Goal: Information Seeking & Learning: Learn about a topic

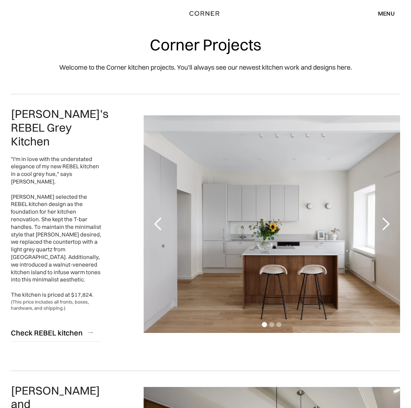
click at [385, 221] on div "next slide" at bounding box center [386, 224] width 15 height 15
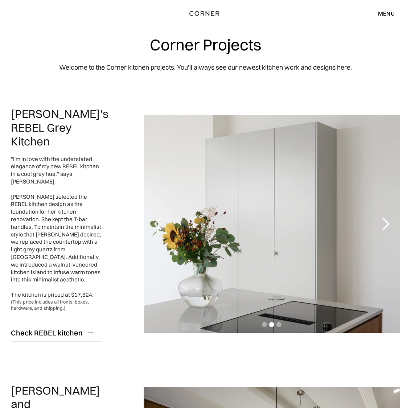
click at [386, 219] on div "next slide" at bounding box center [386, 224] width 15 height 15
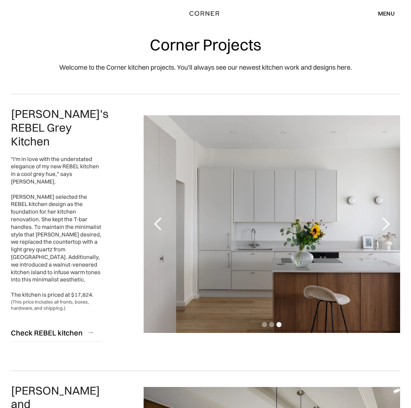
click at [386, 219] on div "next slide" at bounding box center [386, 224] width 15 height 15
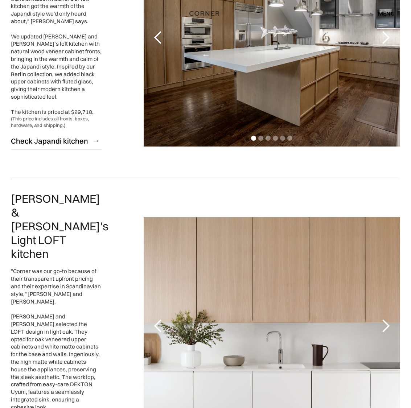
scroll to position [528, 0]
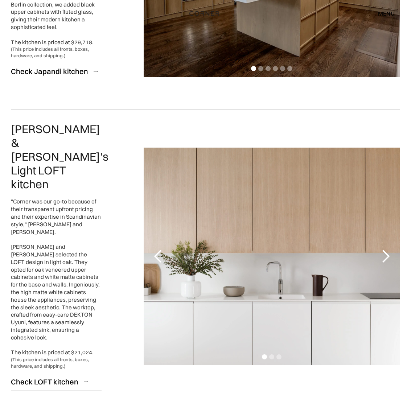
click at [384, 249] on div "next slide" at bounding box center [386, 256] width 15 height 15
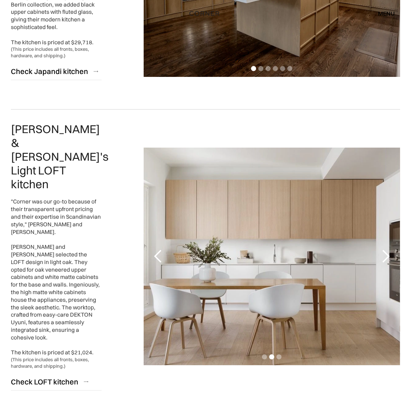
click at [384, 249] on div "next slide" at bounding box center [386, 256] width 15 height 15
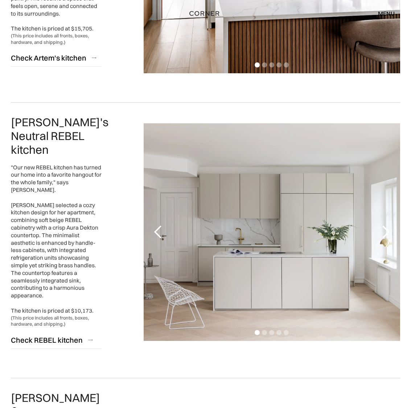
scroll to position [1110, 0]
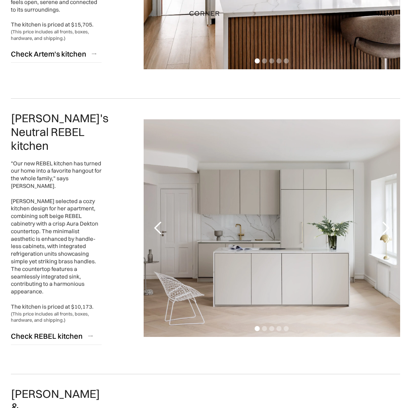
click at [386, 221] on div "next slide" at bounding box center [386, 228] width 15 height 15
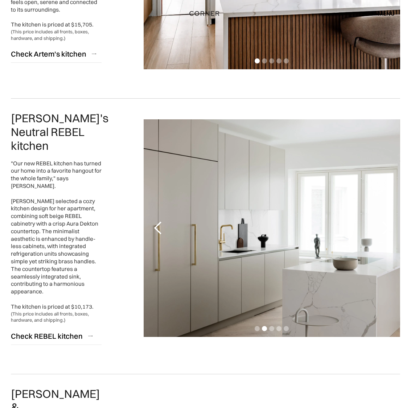
click at [386, 221] on div "next slide" at bounding box center [386, 228] width 15 height 15
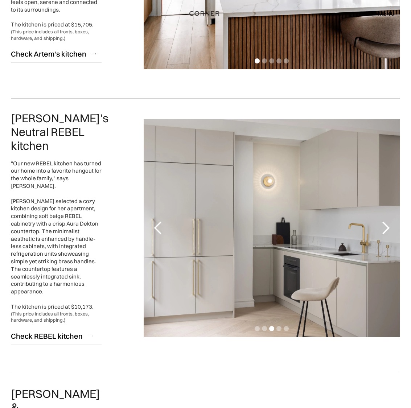
click at [386, 221] on div "next slide" at bounding box center [386, 228] width 15 height 15
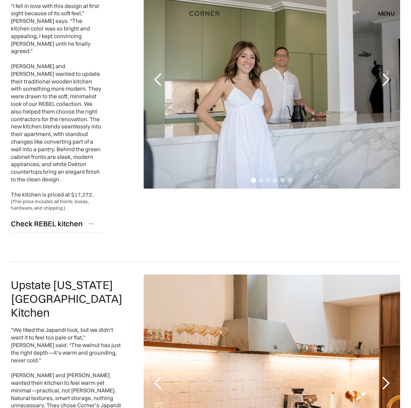
scroll to position [1588, 0]
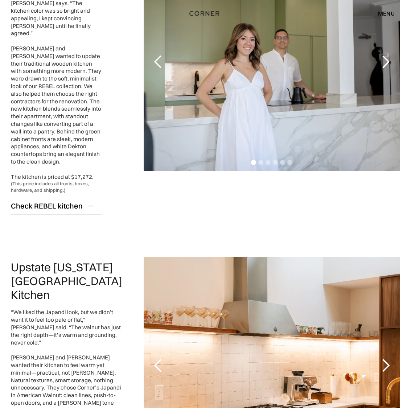
click at [387, 359] on div "next slide" at bounding box center [386, 366] width 15 height 15
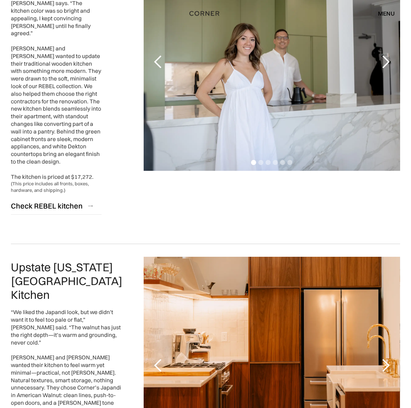
click at [387, 359] on div "next slide" at bounding box center [386, 366] width 15 height 15
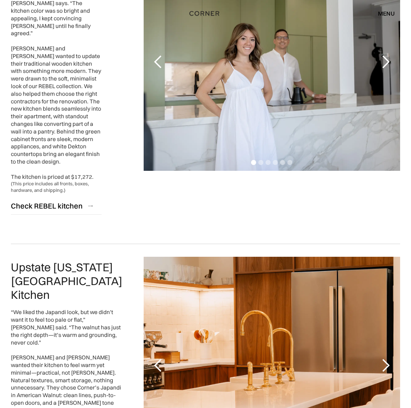
click at [387, 359] on div "next slide" at bounding box center [386, 366] width 15 height 15
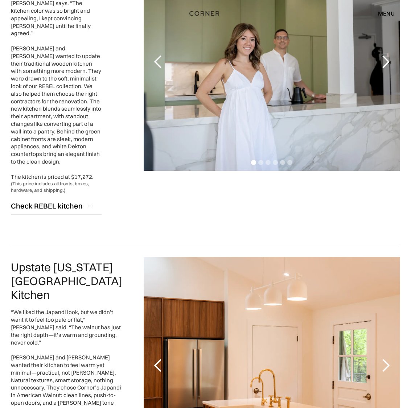
click at [387, 359] on div "next slide" at bounding box center [386, 366] width 15 height 15
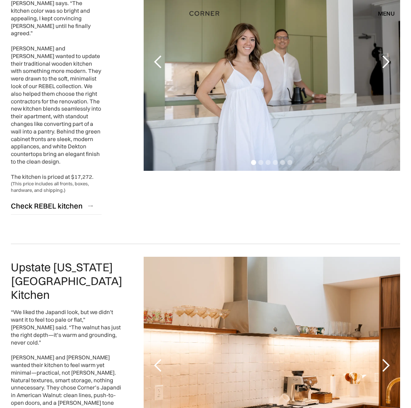
click at [387, 359] on div "next slide" at bounding box center [386, 366] width 15 height 15
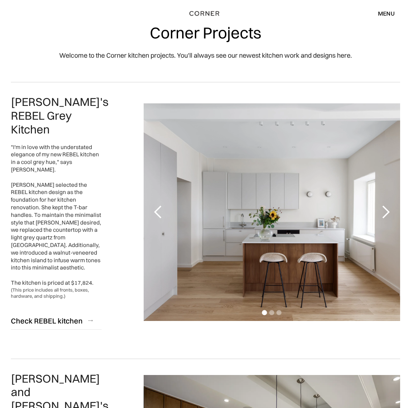
scroll to position [0, 0]
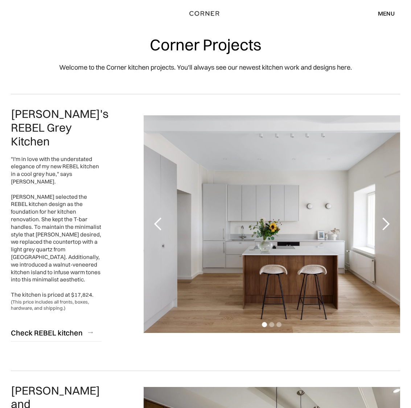
click at [387, 13] on div "menu" at bounding box center [386, 14] width 17 height 6
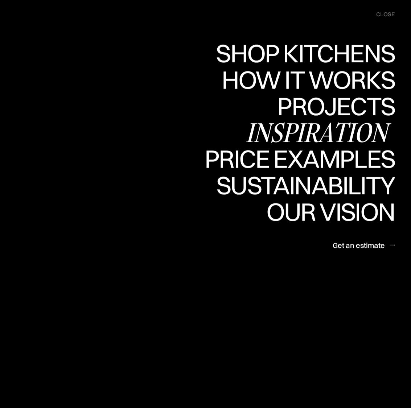
click at [330, 130] on div "Inspiration" at bounding box center [320, 132] width 149 height 25
